Goal: Task Accomplishment & Management: Manage account settings

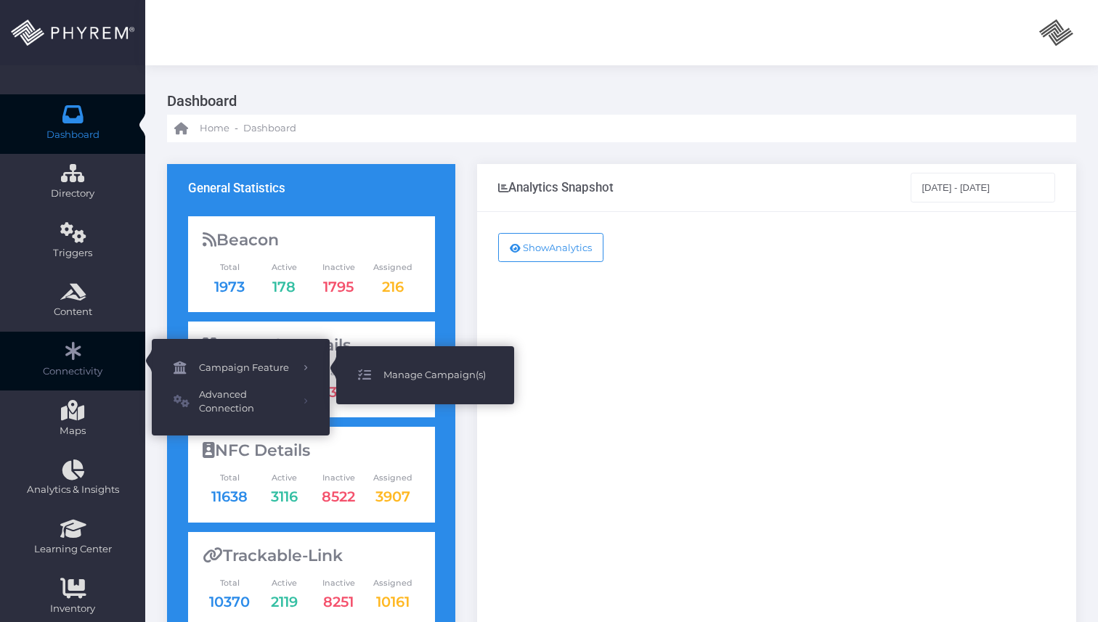
click at [422, 370] on span "Manage Campaign(s)" at bounding box center [437, 375] width 109 height 19
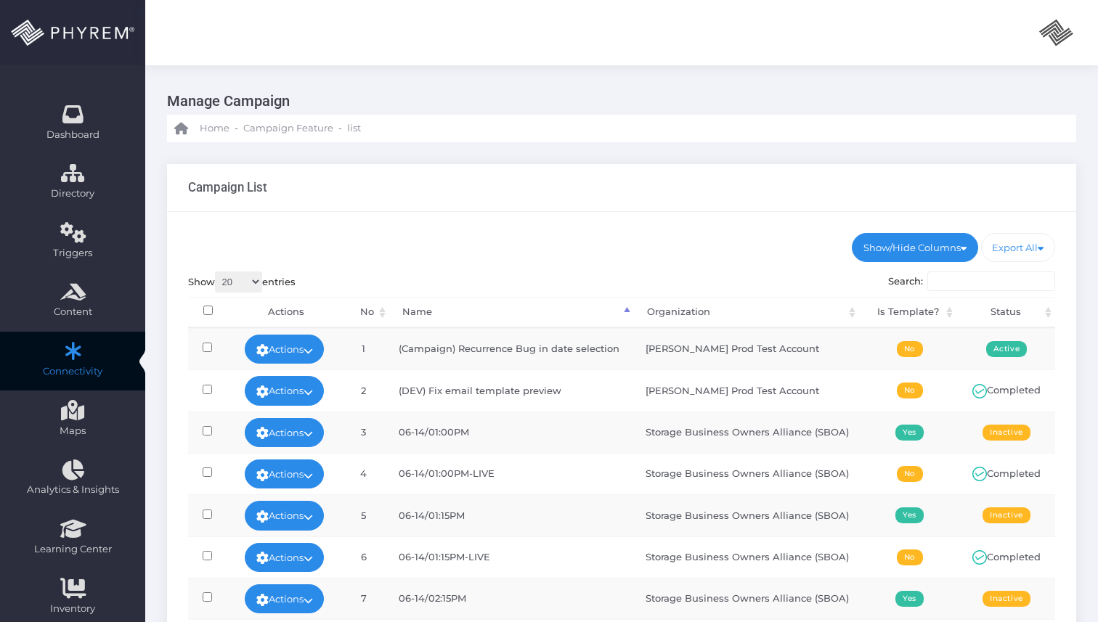
click at [977, 281] on input "Search:" at bounding box center [991, 282] width 128 height 20
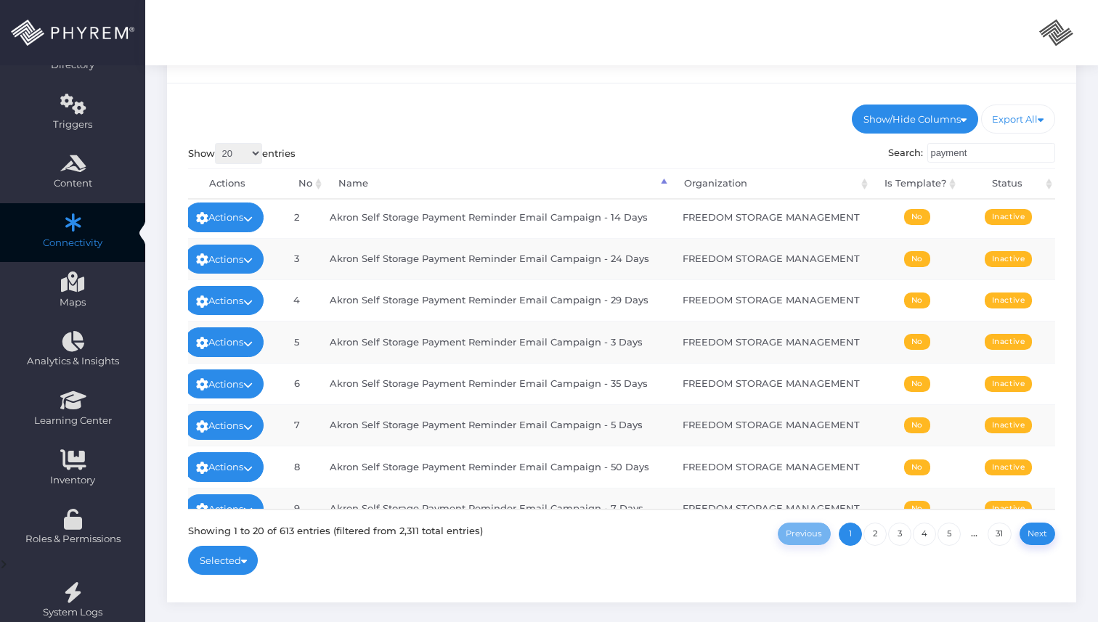
scroll to position [0, 54]
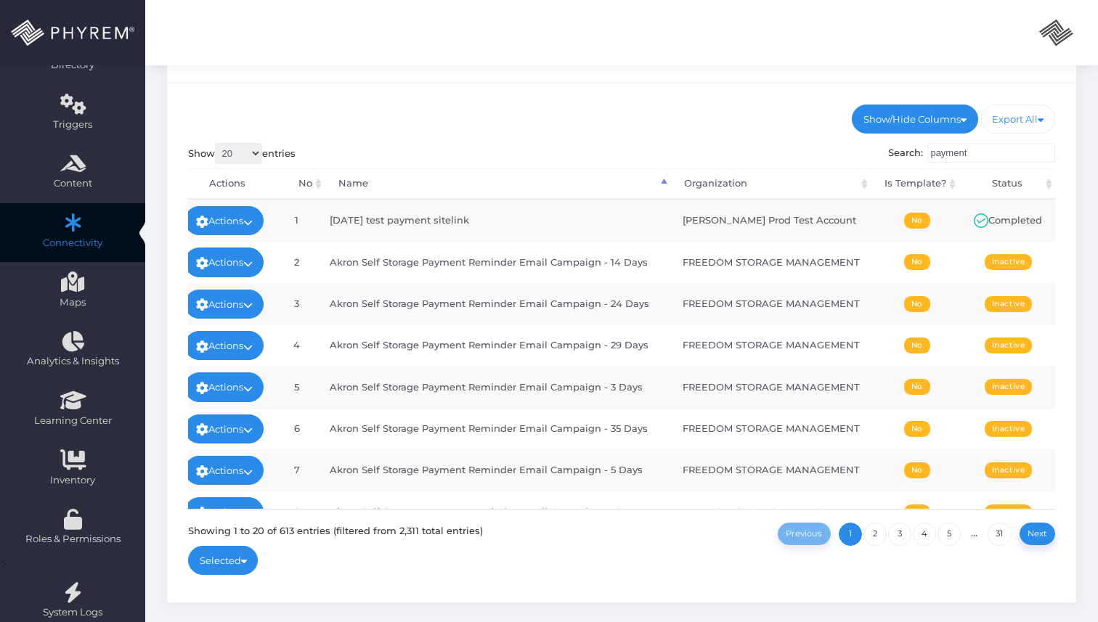
type input "payment"
click at [1018, 178] on th "Status" at bounding box center [1007, 183] width 97 height 31
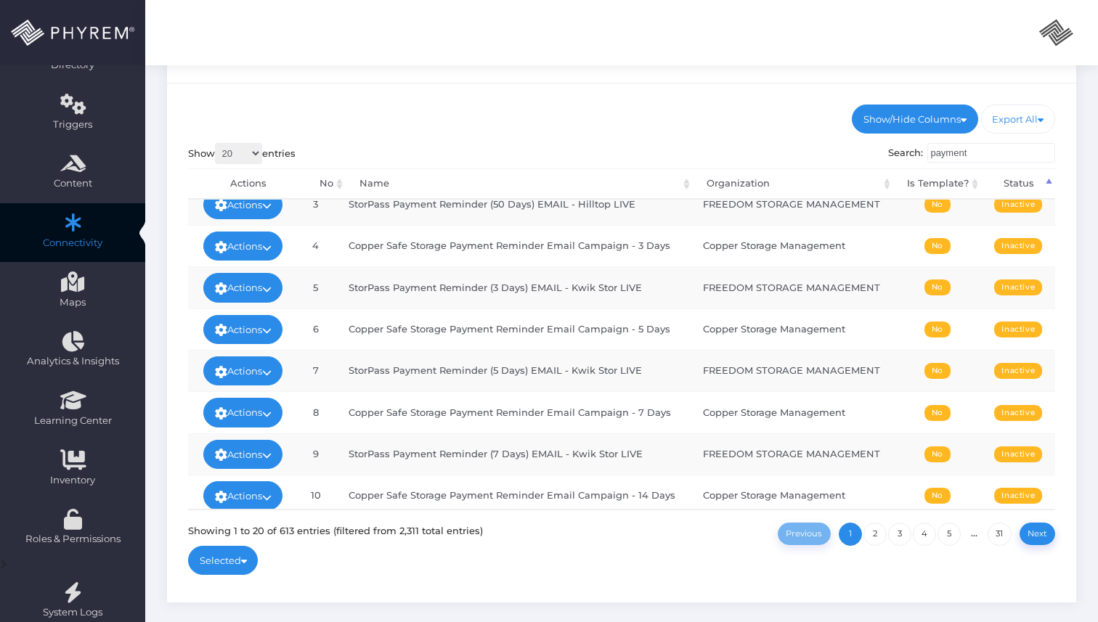
scroll to position [0, 33]
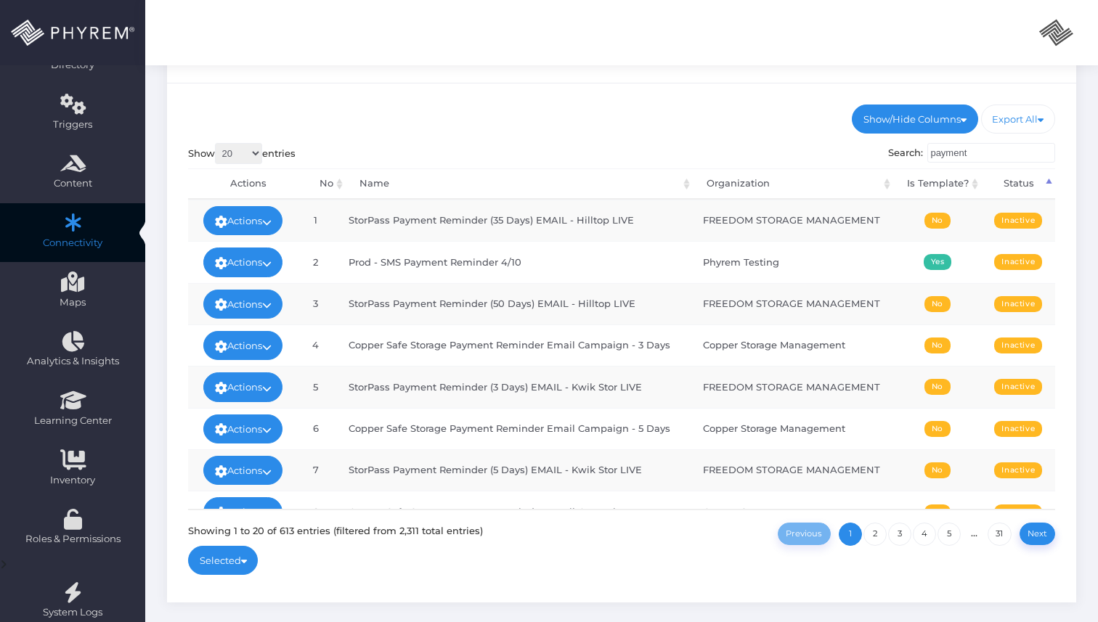
click at [1027, 182] on th "Status" at bounding box center [1019, 183] width 74 height 31
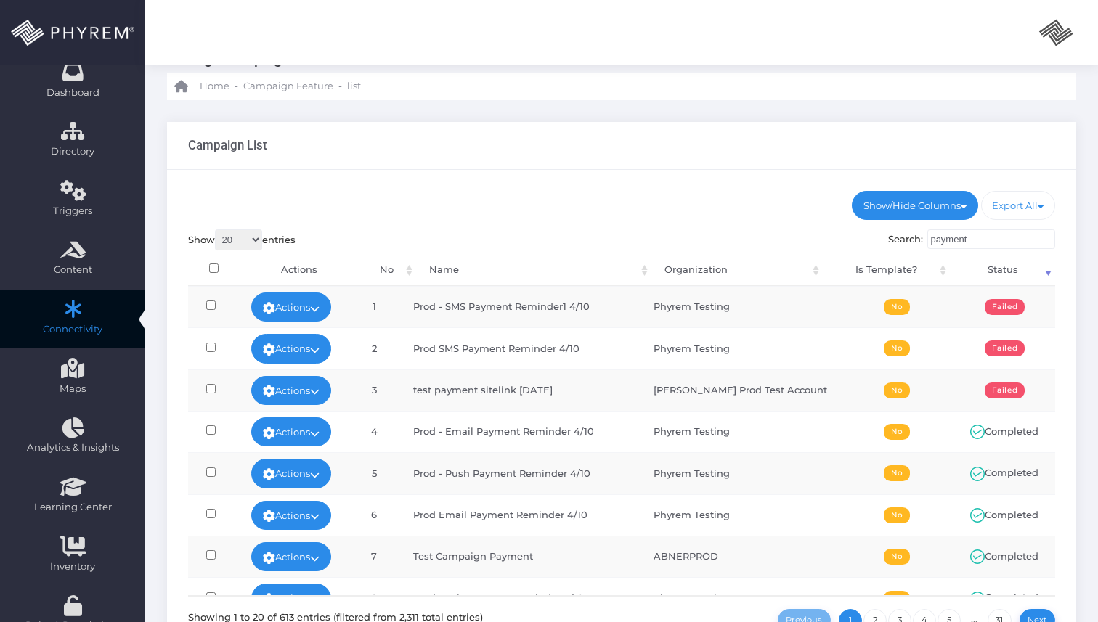
scroll to position [0, 0]
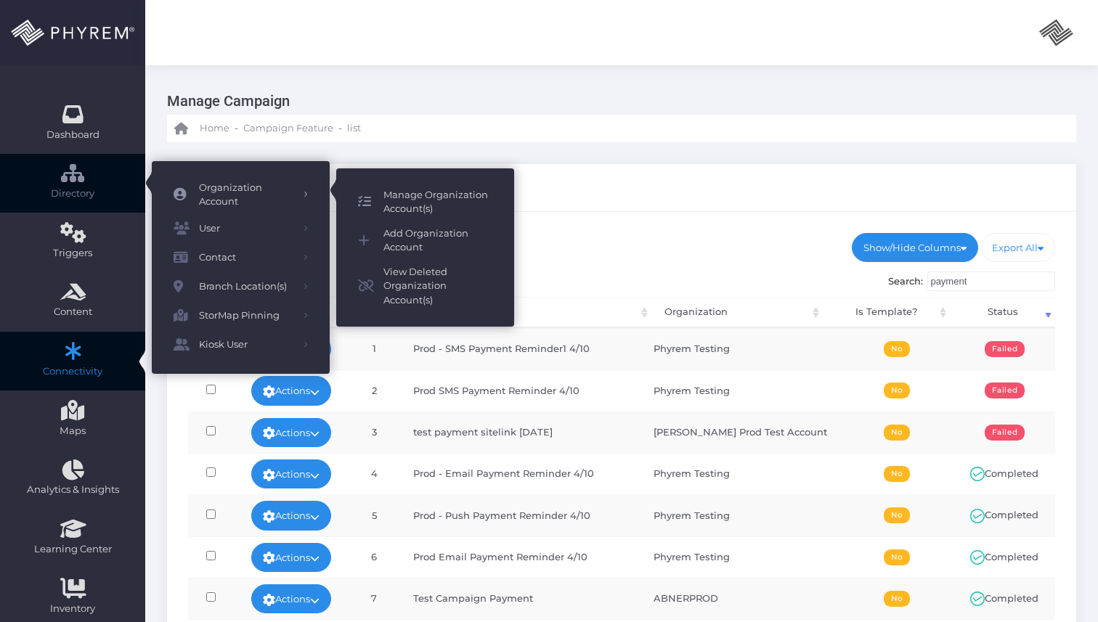
click at [431, 214] on span "Manage Organization Account(s)" at bounding box center [437, 202] width 109 height 28
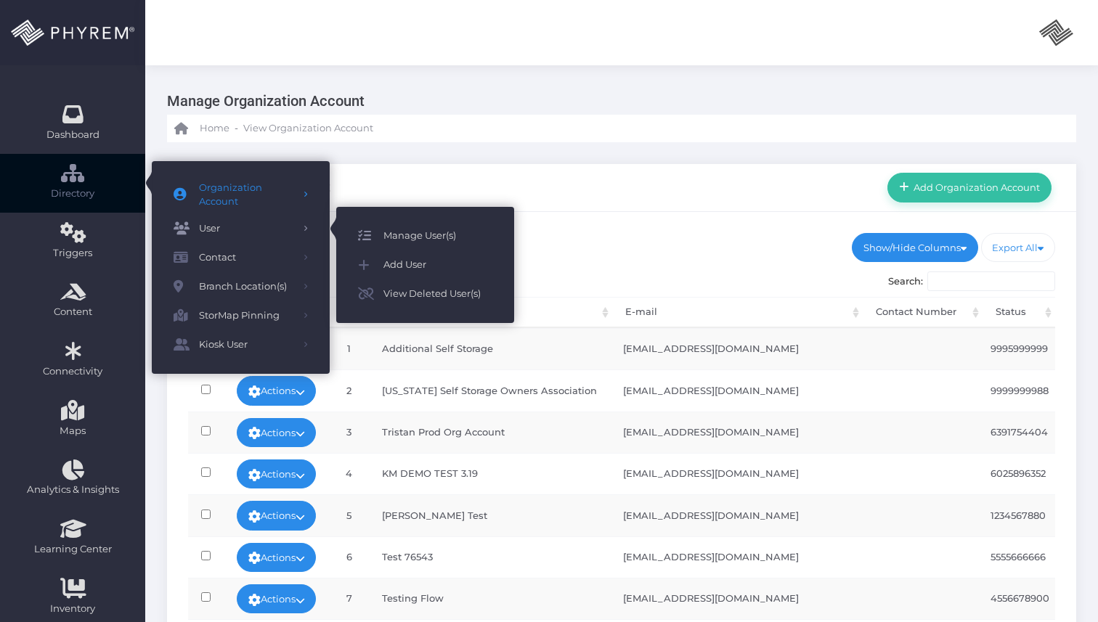
click at [431, 238] on span "Manage User(s)" at bounding box center [437, 236] width 109 height 19
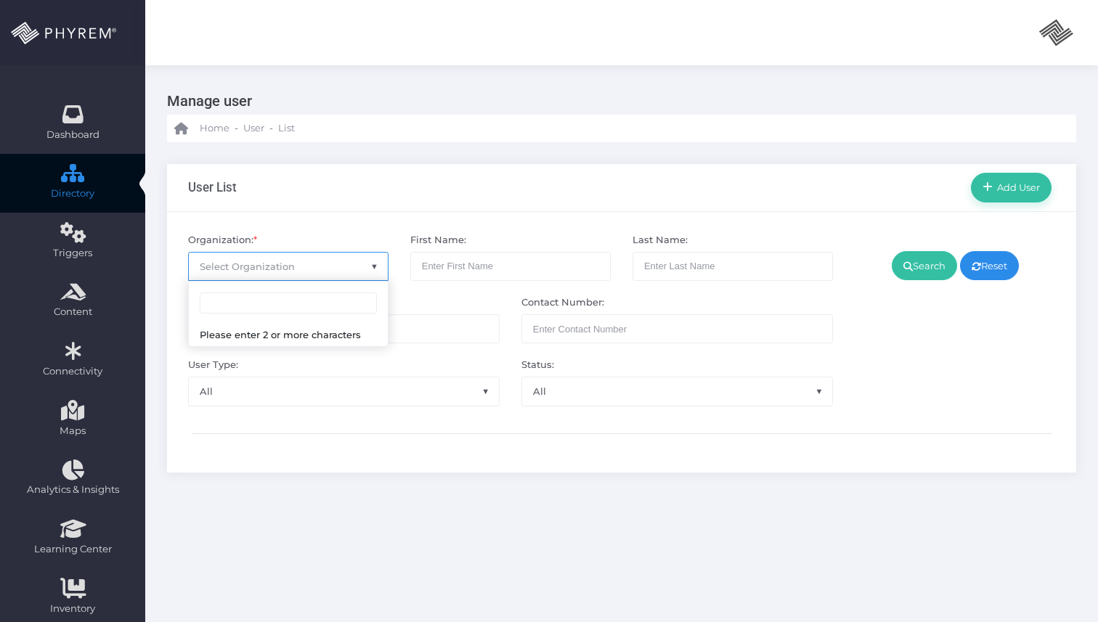
click at [227, 277] on span "Select Organization" at bounding box center [288, 267] width 199 height 28
click at [240, 307] on input "search" at bounding box center [288, 304] width 177 height 22
type input "amand"
select select "4799"
click at [918, 260] on link "Search" at bounding box center [924, 265] width 65 height 29
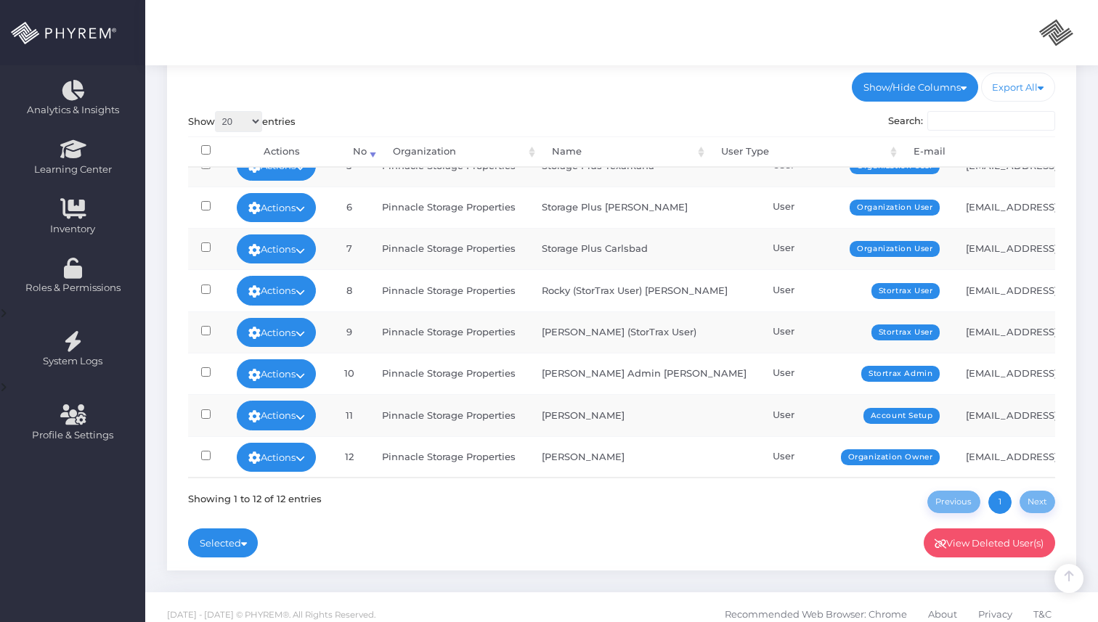
scroll to position [394, 0]
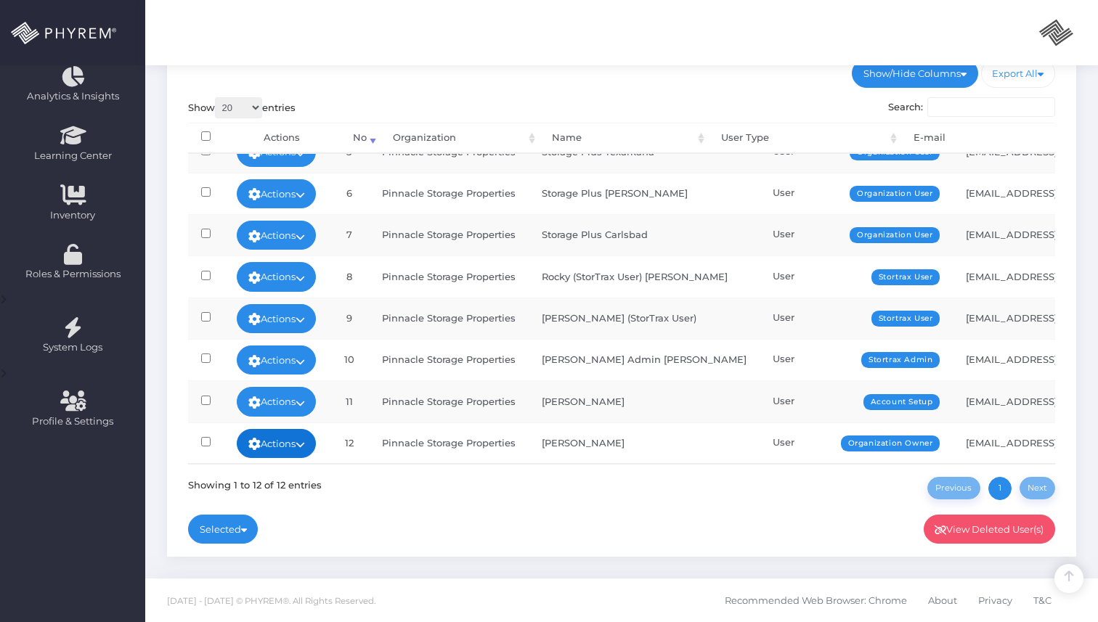
click at [298, 446] on link "Actions" at bounding box center [277, 443] width 80 height 29
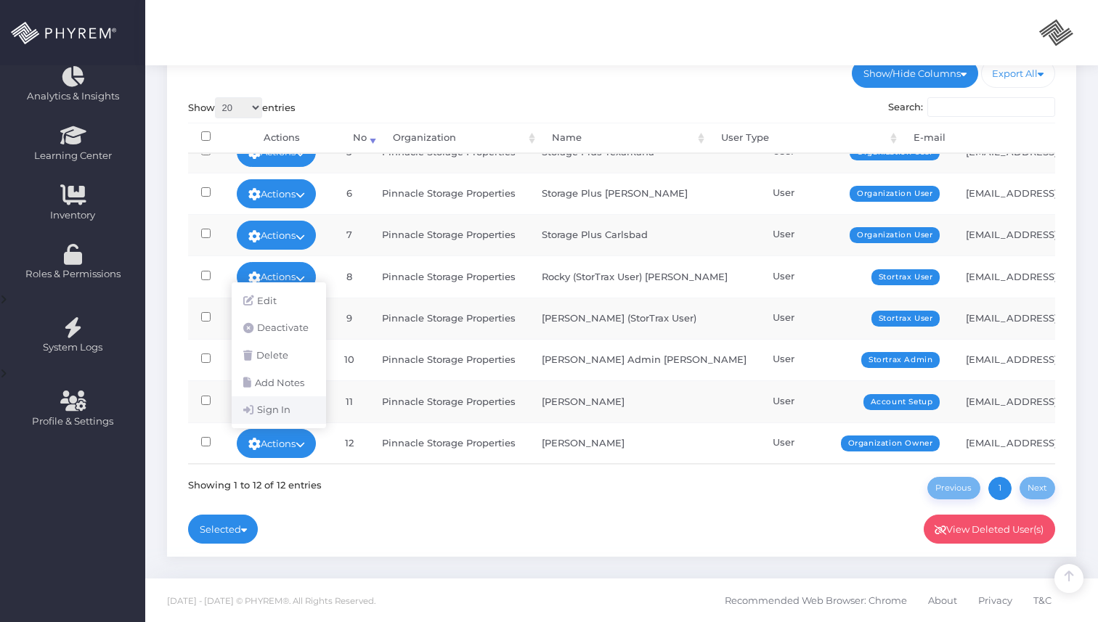
click at [282, 420] on link "Sign In" at bounding box center [279, 410] width 94 height 28
